Goal: Information Seeking & Learning: Check status

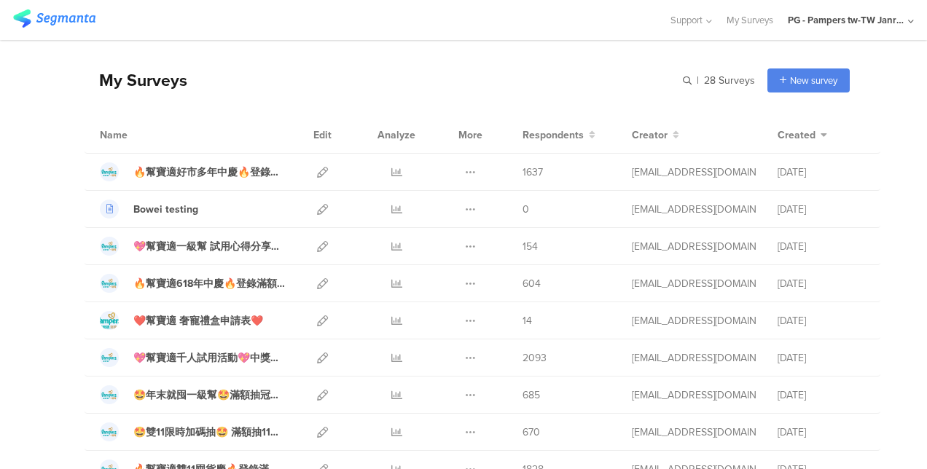
scroll to position [73, 0]
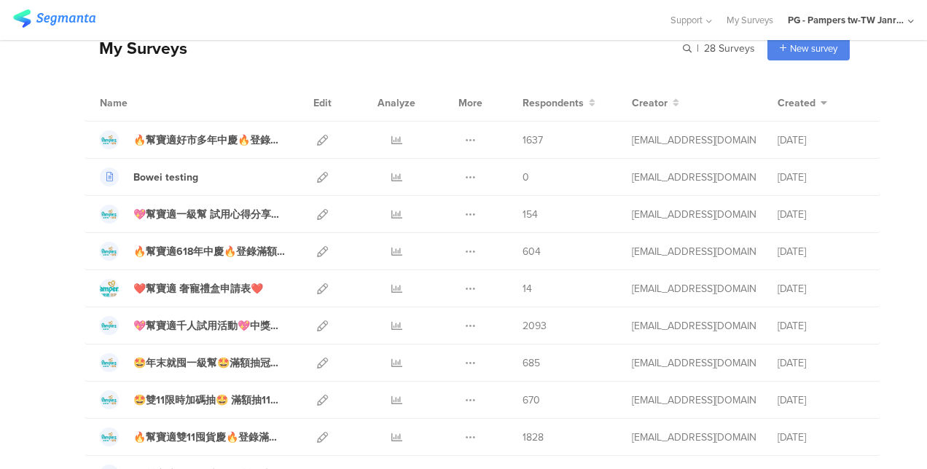
click at [391, 288] on icon at bounding box center [396, 288] width 11 height 11
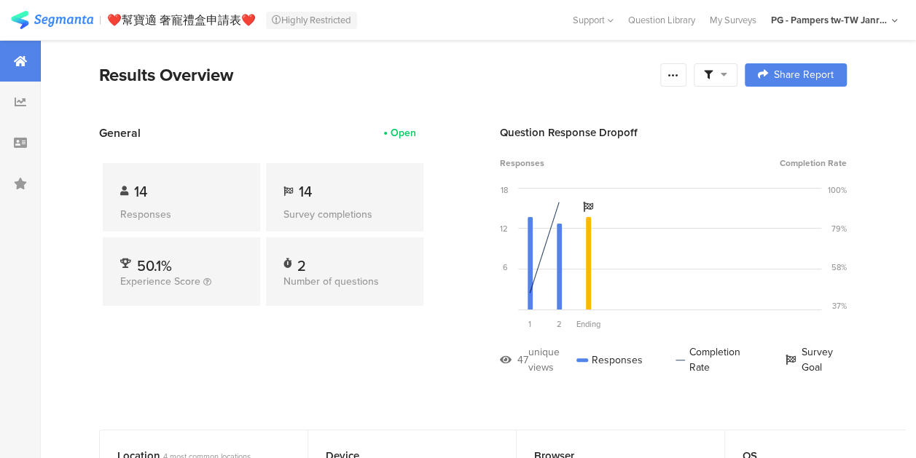
click at [31, 101] on div at bounding box center [20, 102] width 41 height 41
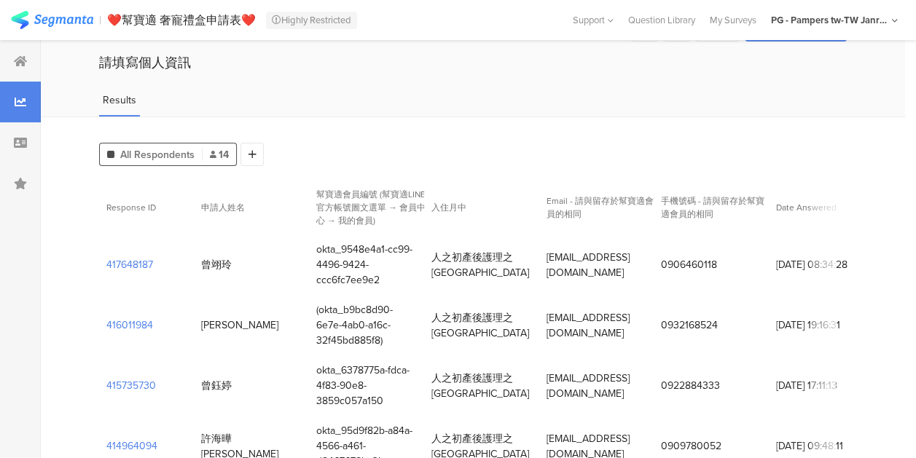
scroll to position [73, 0]
